Goal: Transaction & Acquisition: Purchase product/service

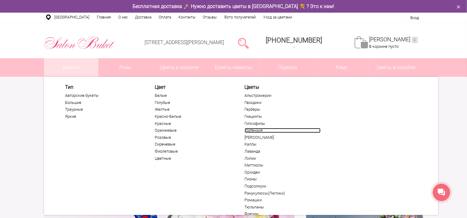
click at [251, 130] on link "Гортензия" at bounding box center [283, 130] width 76 height 5
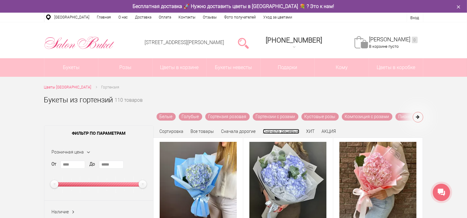
click at [271, 129] on link "Сначала дешевые" at bounding box center [281, 131] width 36 height 5
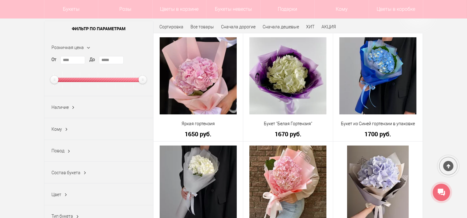
scroll to position [82, 0]
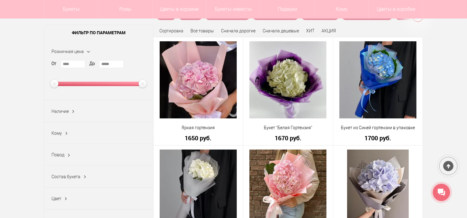
click at [75, 153] on div "Повод 23 февраля (4) 8 марта (31) 9 мая (7) 1 сентября (31) Без повода (40) Биз…" at bounding box center [98, 155] width 109 height 22
click at [70, 154] on ins at bounding box center [69, 155] width 6 height 8
click at [53, 197] on label "1 сентября (31)" at bounding box center [66, 197] width 28 height 6
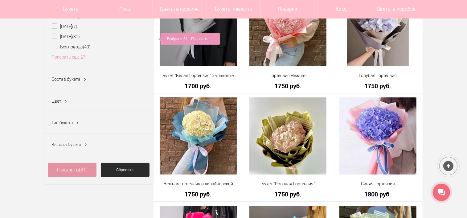
scroll to position [246, 0]
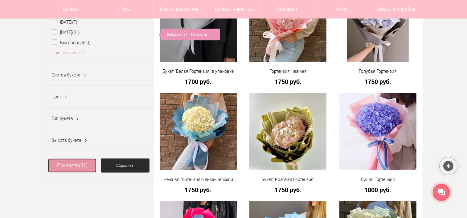
click at [84, 163] on span "(31)" at bounding box center [83, 165] width 9 height 6
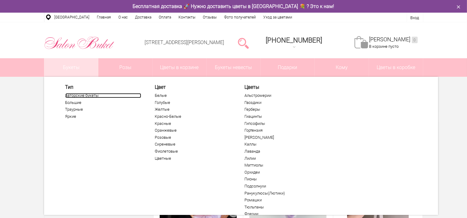
click at [88, 95] on link "Авторские букеты" at bounding box center [103, 95] width 76 height 5
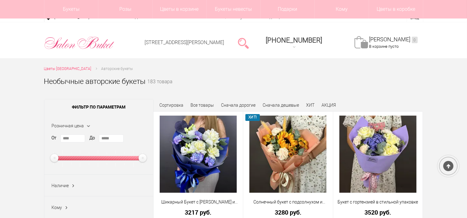
scroll to position [164, 0]
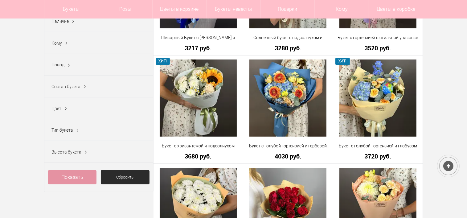
click at [57, 67] on span "Повод" at bounding box center [58, 64] width 13 height 5
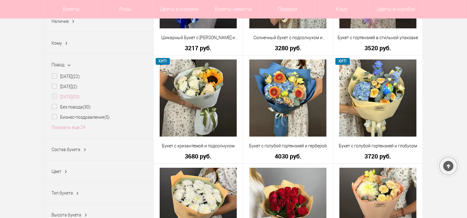
click at [55, 95] on label "[DATE] (33)" at bounding box center [66, 97] width 28 height 6
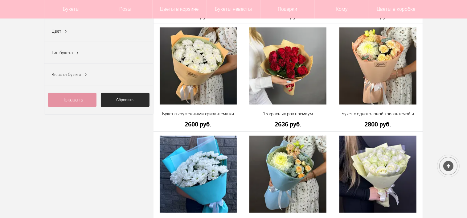
scroll to position [328, 0]
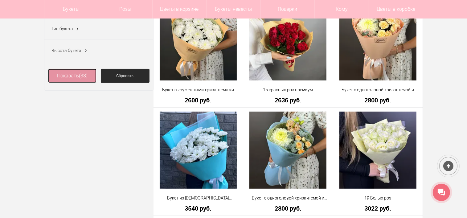
click at [58, 75] on link "Показать (33)" at bounding box center [72, 76] width 49 height 14
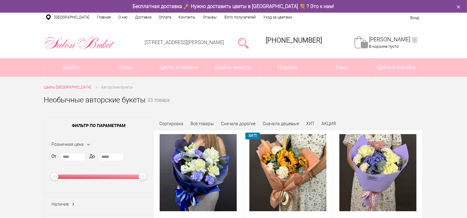
click at [180, 123] on span "Сортировка" at bounding box center [172, 123] width 24 height 5
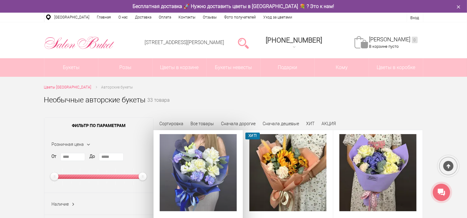
scroll to position [82, 0]
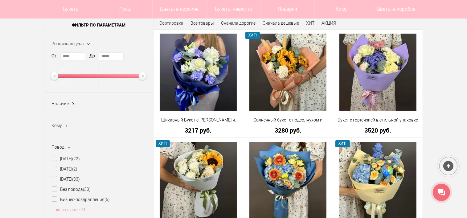
click at [167, 22] on span "Сортировка" at bounding box center [172, 23] width 24 height 5
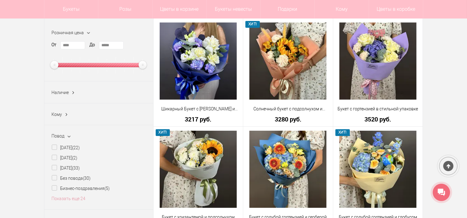
scroll to position [0, 0]
